Goal: Task Accomplishment & Management: Complete application form

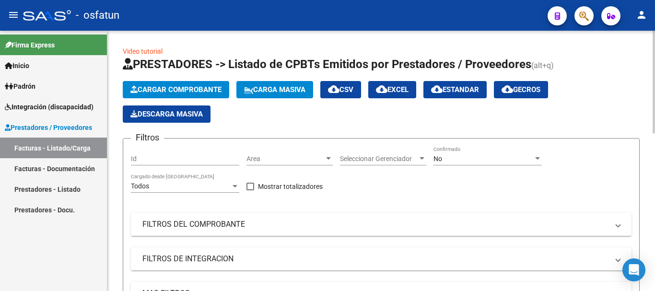
click at [199, 83] on button "Cargar Comprobante" at bounding box center [176, 89] width 106 height 17
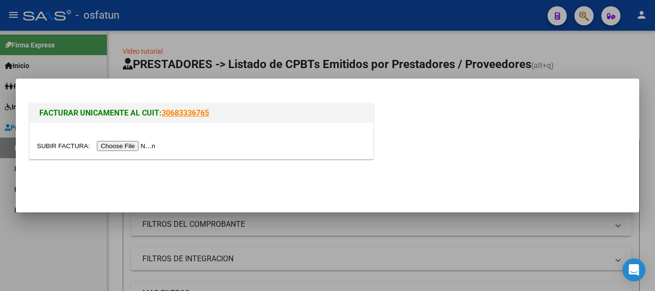
click at [132, 146] on input "file" at bounding box center [97, 146] width 121 height 10
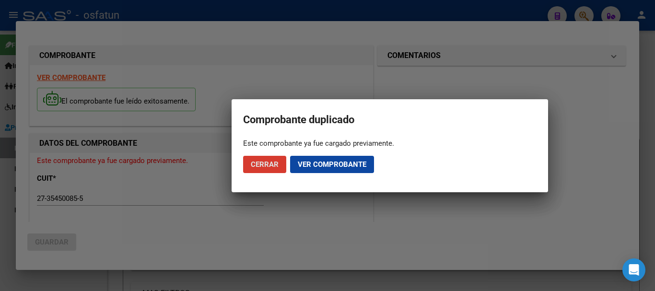
click at [266, 169] on button "Cerrar" at bounding box center [264, 164] width 43 height 17
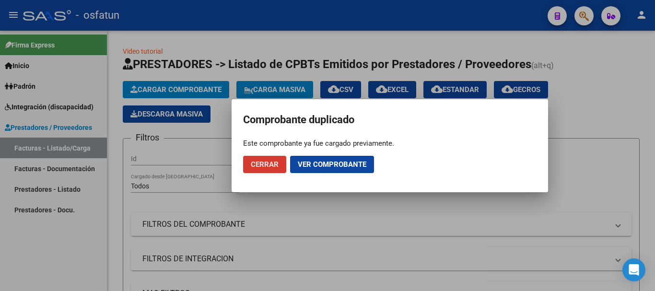
click at [270, 170] on button "Cerrar" at bounding box center [264, 164] width 43 height 17
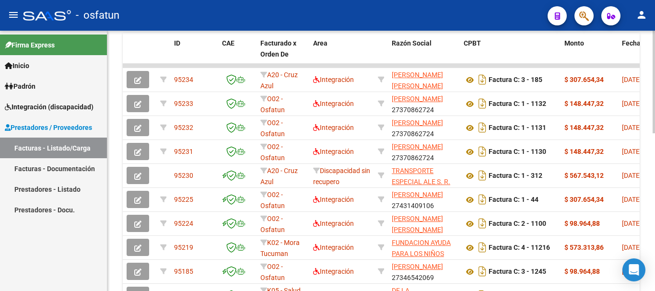
scroll to position [304, 0]
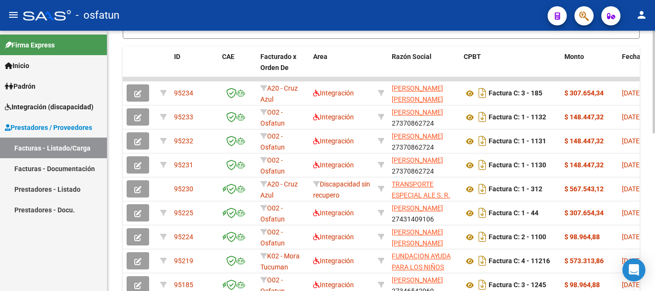
click at [647, 246] on div "Video tutorial PRESTADORES -> Listado de CPBTs Emitidos por Prestadores / Prove…" at bounding box center [382, 53] width 550 height 652
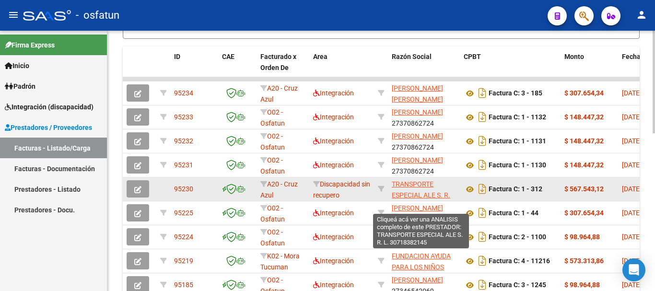
click at [416, 185] on span "TRANSPORTE ESPECIAL ALE S. R. L." at bounding box center [421, 195] width 58 height 30
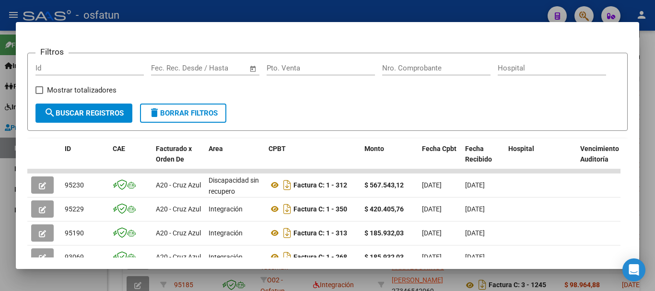
scroll to position [154, 0]
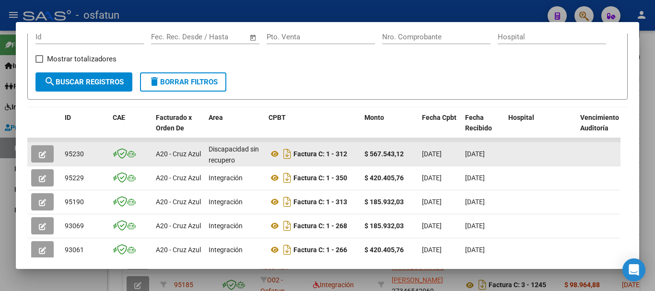
click at [45, 155] on icon "button" at bounding box center [42, 154] width 7 height 7
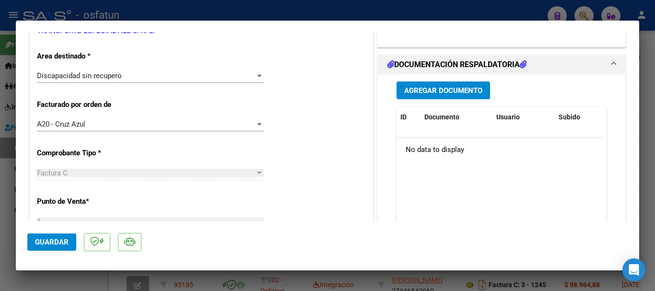
scroll to position [202, 0]
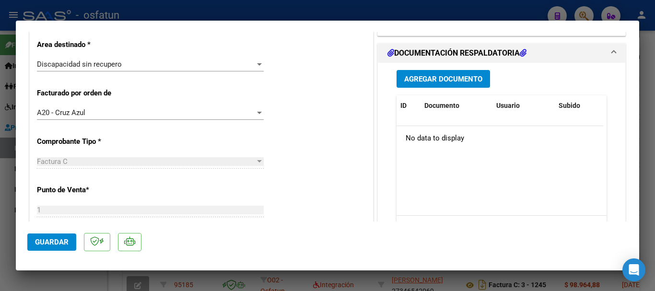
click at [419, 74] on button "Agregar Documento" at bounding box center [442, 79] width 93 height 18
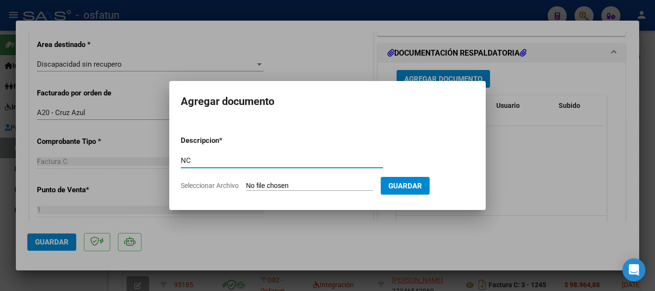
type input "NC"
click at [260, 185] on input "Seleccionar Archivo" at bounding box center [309, 186] width 127 height 9
type input "C:\fakepath\Transporte Ale Nota de credito.pdf"
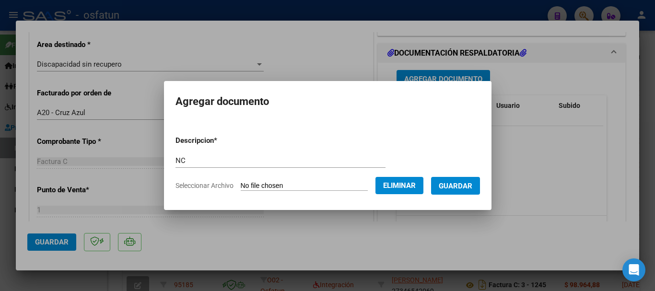
click at [462, 187] on span "Guardar" at bounding box center [456, 186] width 34 height 9
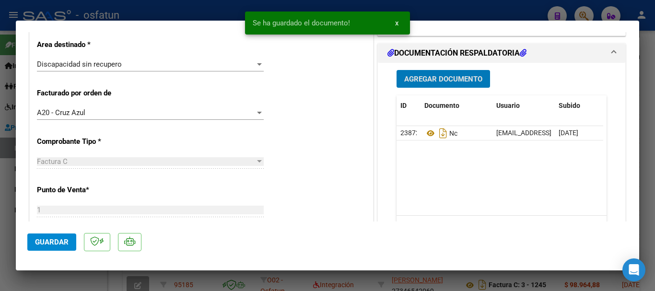
click at [40, 241] on span "Guardar" at bounding box center [52, 242] width 34 height 9
drag, startPoint x: 653, startPoint y: 137, endPoint x: 489, endPoint y: 142, distance: 165.0
click at [652, 137] on div at bounding box center [327, 145] width 655 height 291
type input "$ 0,00"
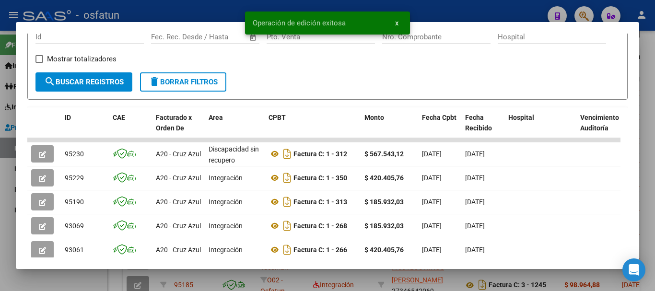
click at [654, 143] on div at bounding box center [327, 145] width 655 height 291
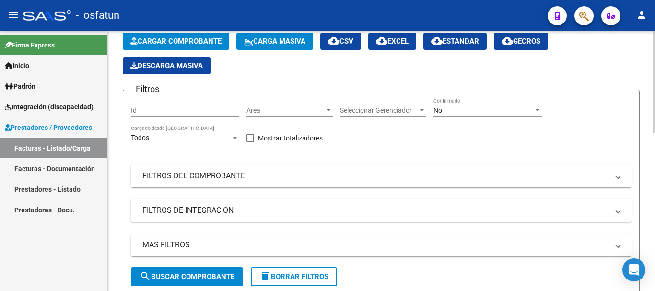
scroll to position [0, 0]
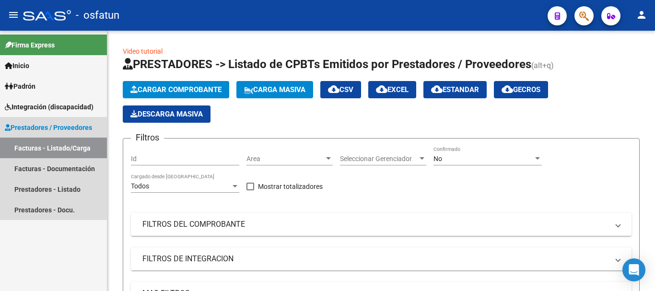
click at [43, 147] on link "Facturas - Listado/Carga" at bounding box center [53, 148] width 107 height 21
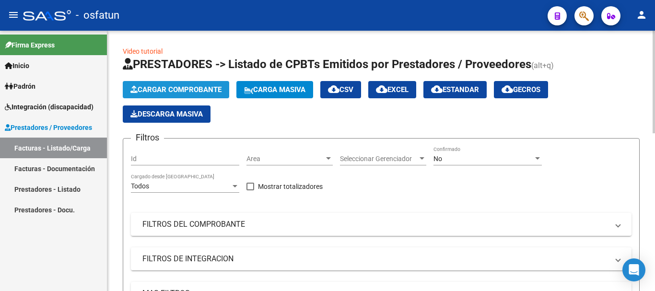
click at [167, 90] on span "Cargar Comprobante" at bounding box center [175, 89] width 91 height 9
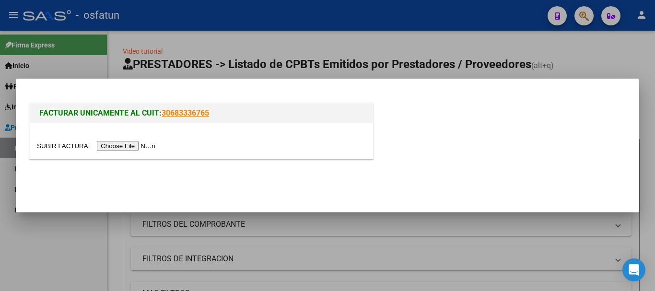
click at [127, 147] on input "file" at bounding box center [97, 146] width 121 height 10
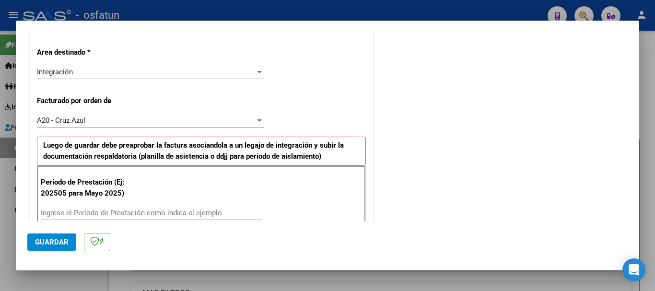
scroll to position [225, 0]
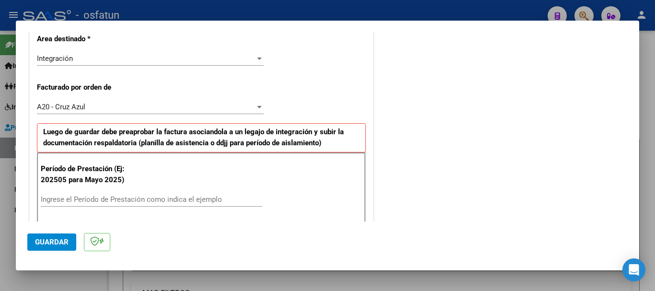
click at [135, 63] on div "Integración Seleccionar Area" at bounding box center [150, 58] width 227 height 14
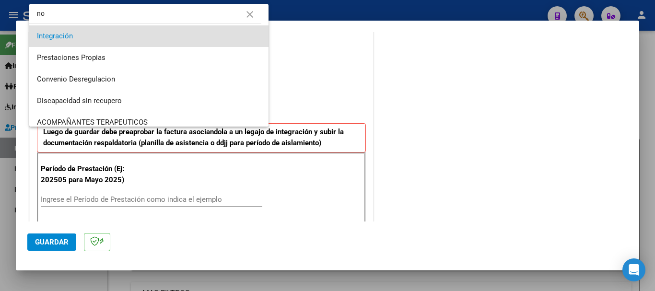
scroll to position [0, 0]
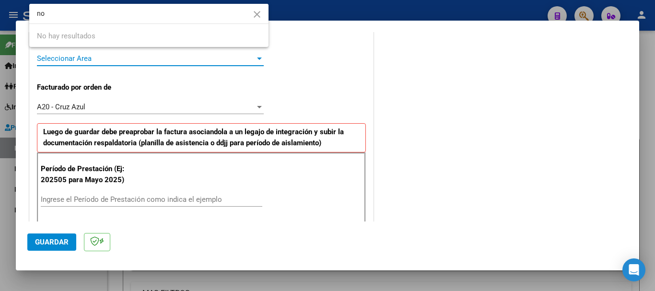
type input "n"
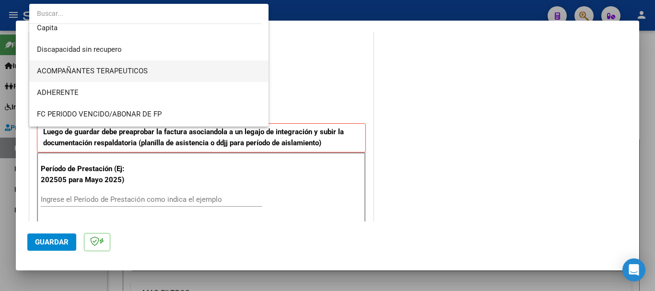
scroll to position [139, 0]
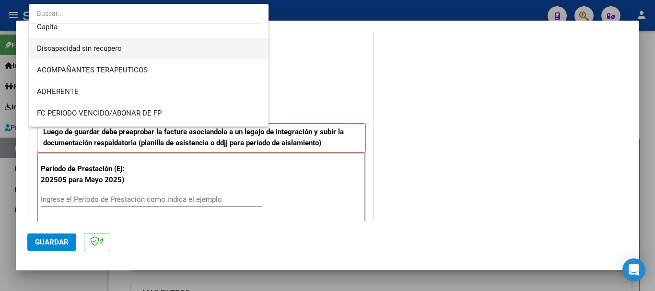
click at [159, 55] on span "Discapacidad sin recupero" at bounding box center [149, 49] width 224 height 22
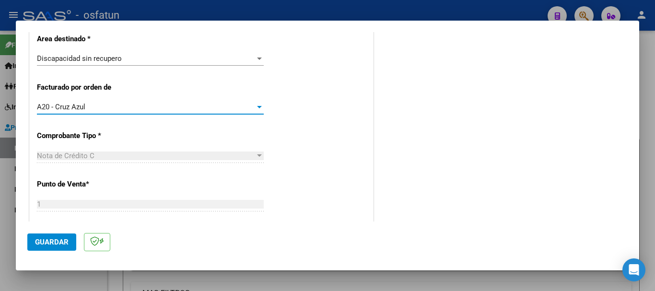
click at [129, 109] on div "A20 - Cruz Azul" at bounding box center [146, 107] width 218 height 9
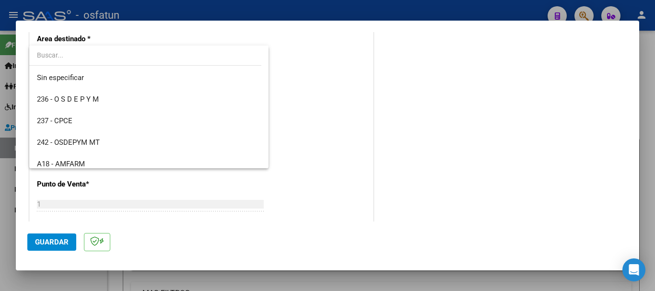
scroll to position [101, 0]
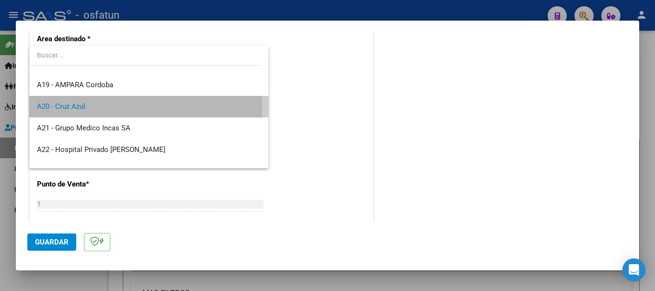
click at [128, 109] on span "A20 - Cruz Azul" at bounding box center [149, 107] width 224 height 22
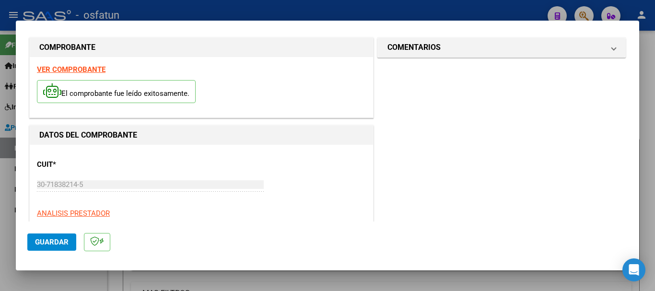
scroll to position [0, 0]
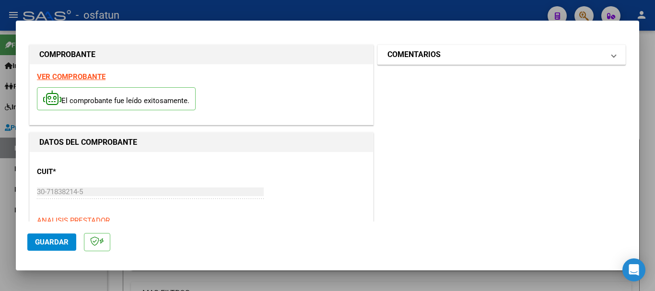
click at [547, 50] on mat-panel-title "COMENTARIOS" at bounding box center [495, 55] width 217 height 12
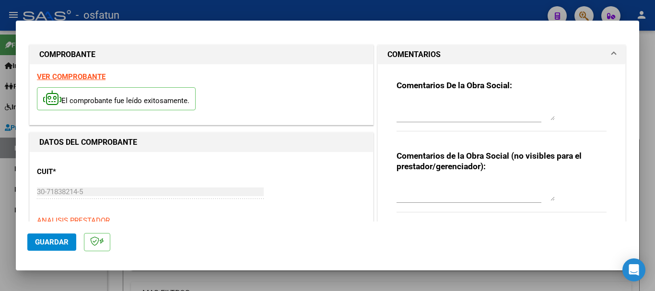
click at [433, 191] on textarea at bounding box center [475, 191] width 158 height 19
type textarea "cargada por Fc 312"
click at [69, 234] on button "Guardar" at bounding box center [51, 241] width 49 height 17
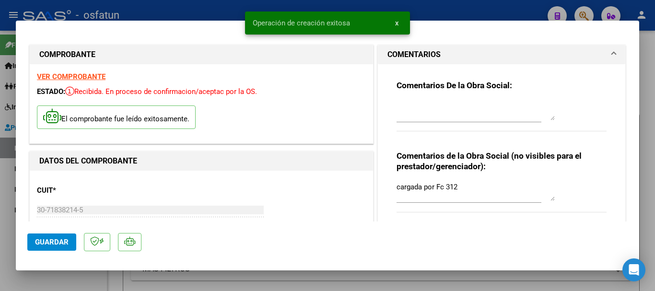
click at [654, 179] on div at bounding box center [327, 145] width 655 height 291
type input "$ 0,00"
